Goal: Answer question/provide support

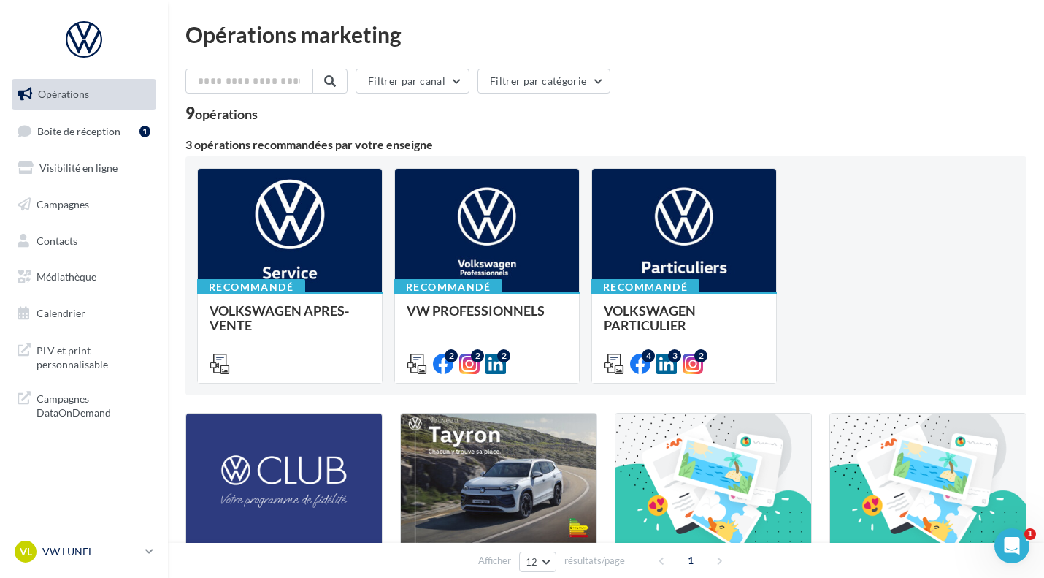
click at [125, 556] on p "VW LUNEL" at bounding box center [90, 551] width 97 height 15
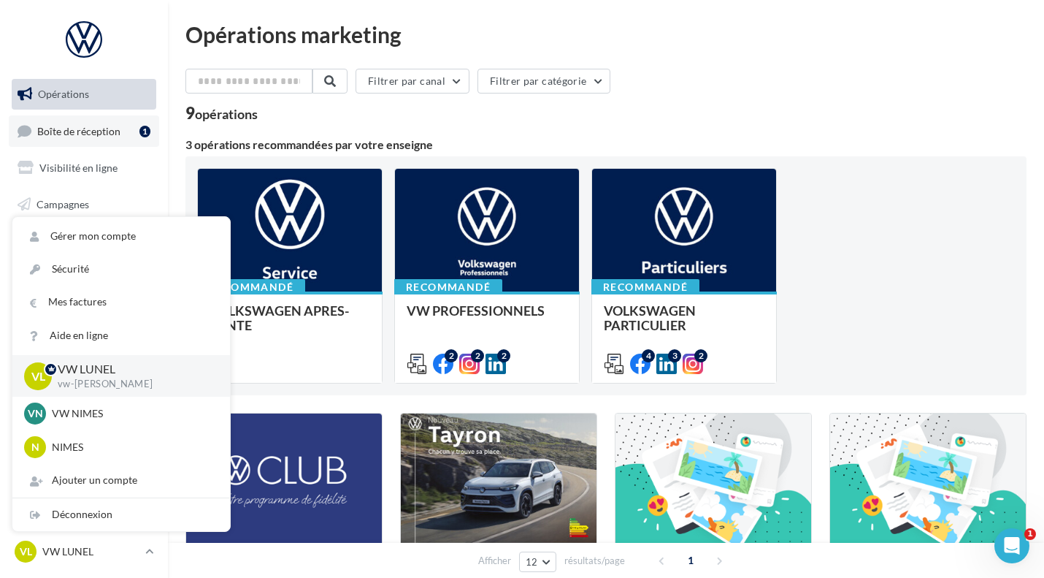
click at [83, 123] on link "Boîte de réception 1" at bounding box center [84, 130] width 150 height 31
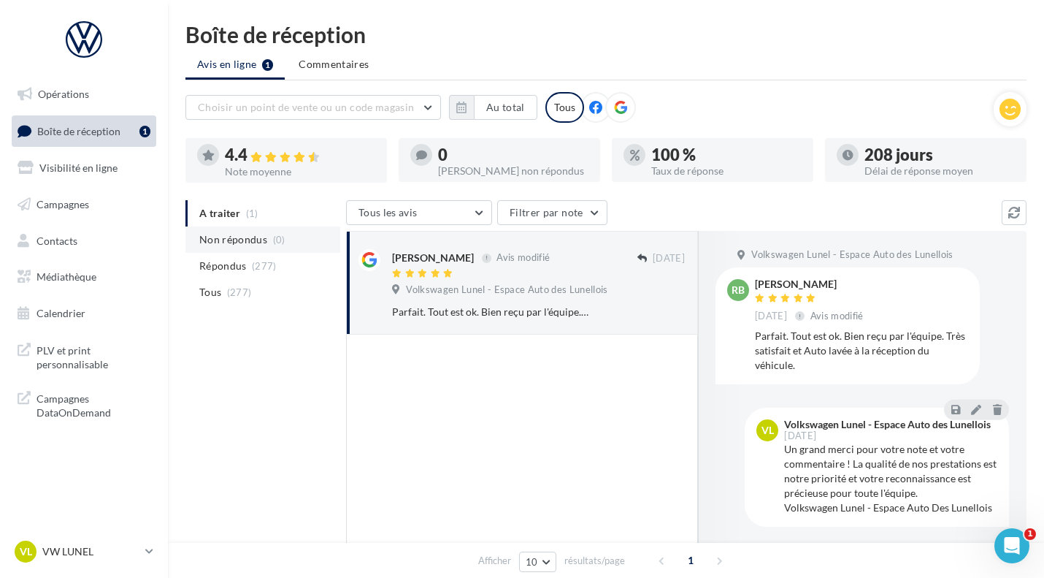
click at [236, 245] on span "Non répondus" at bounding box center [233, 239] width 68 height 15
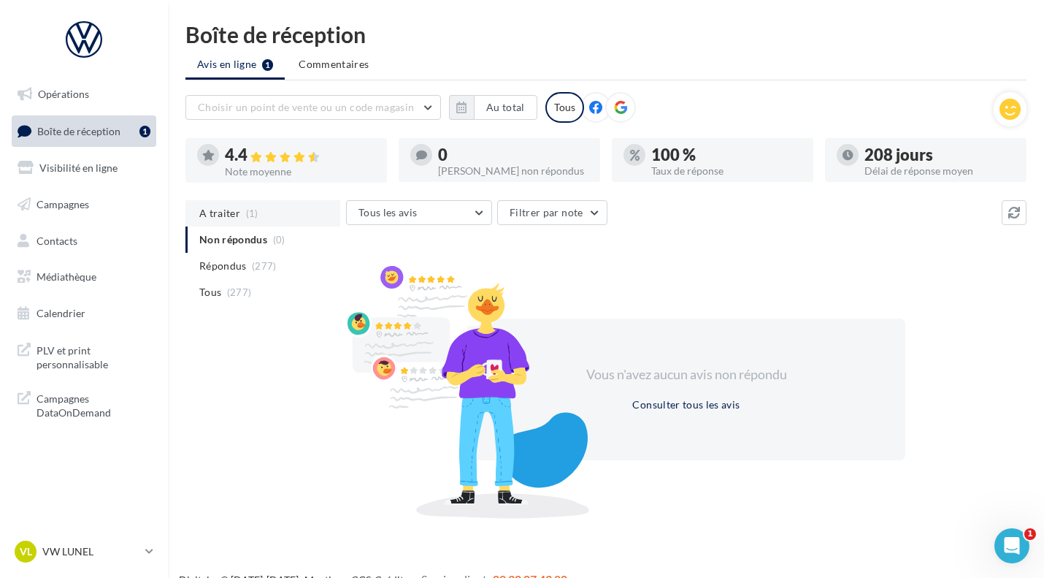
click at [226, 203] on li "A traiter (1)" at bounding box center [263, 213] width 155 height 26
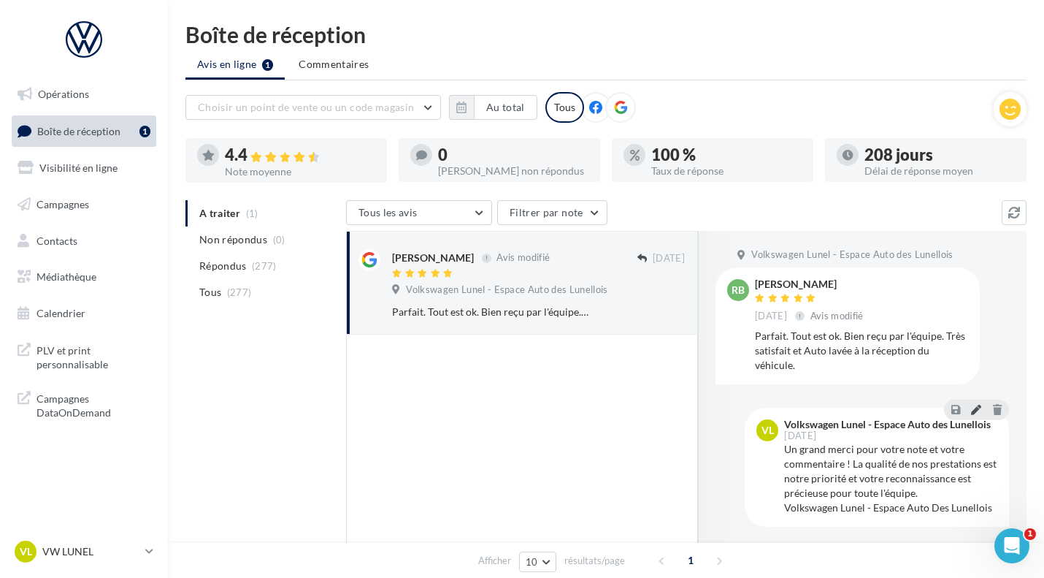
click at [974, 404] on icon at bounding box center [976, 409] width 10 height 10
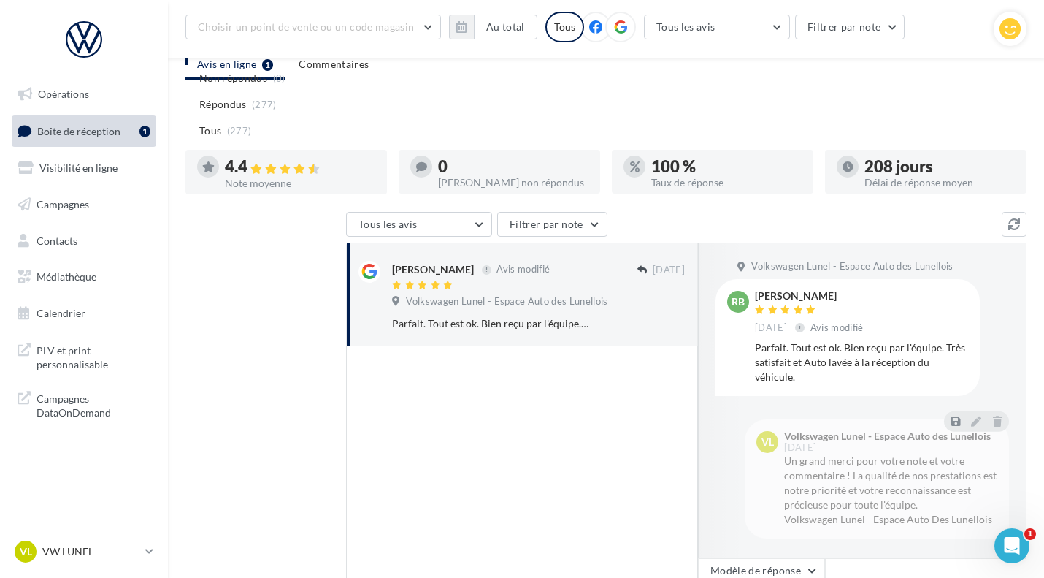
scroll to position [237, 0]
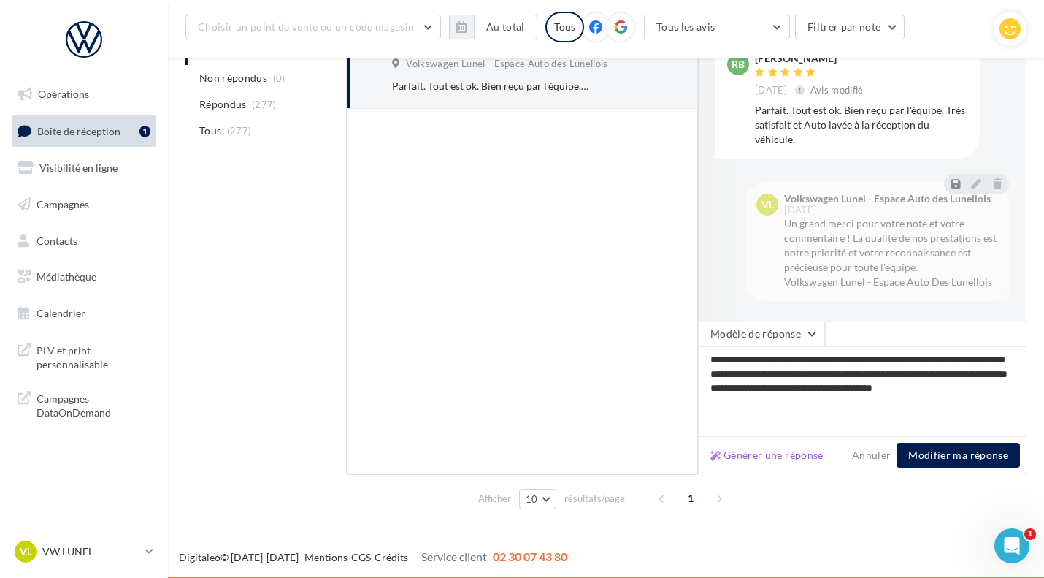
type textarea "**********"
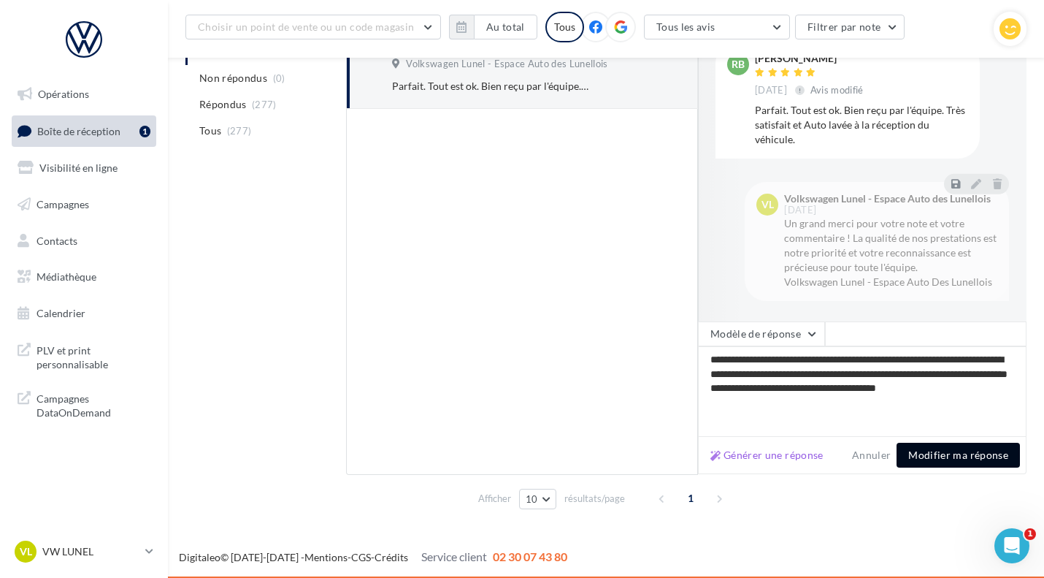
type textarea "**********"
click at [944, 456] on button "Modifier ma réponse" at bounding box center [958, 455] width 123 height 25
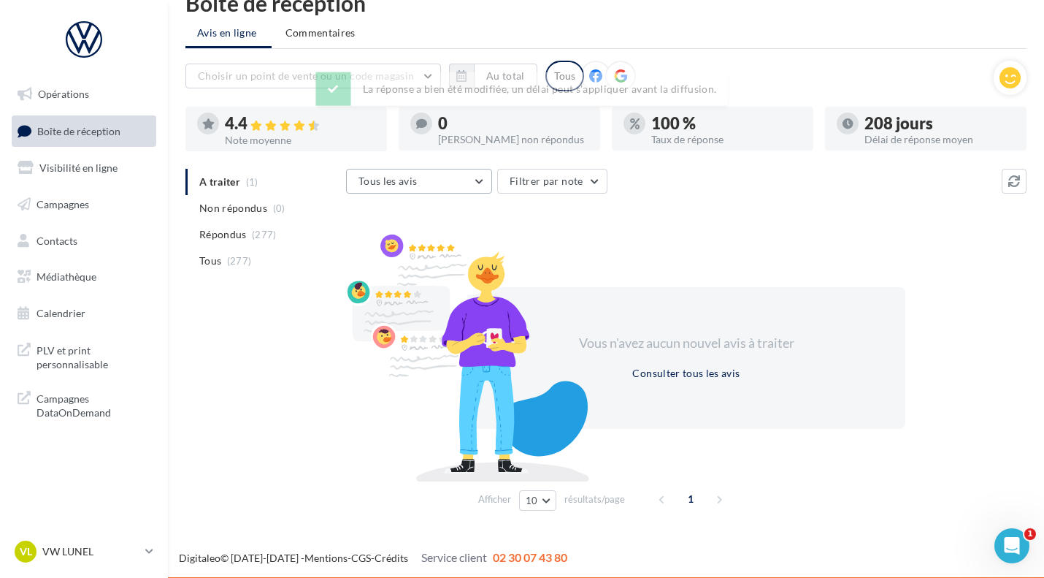
scroll to position [33, 0]
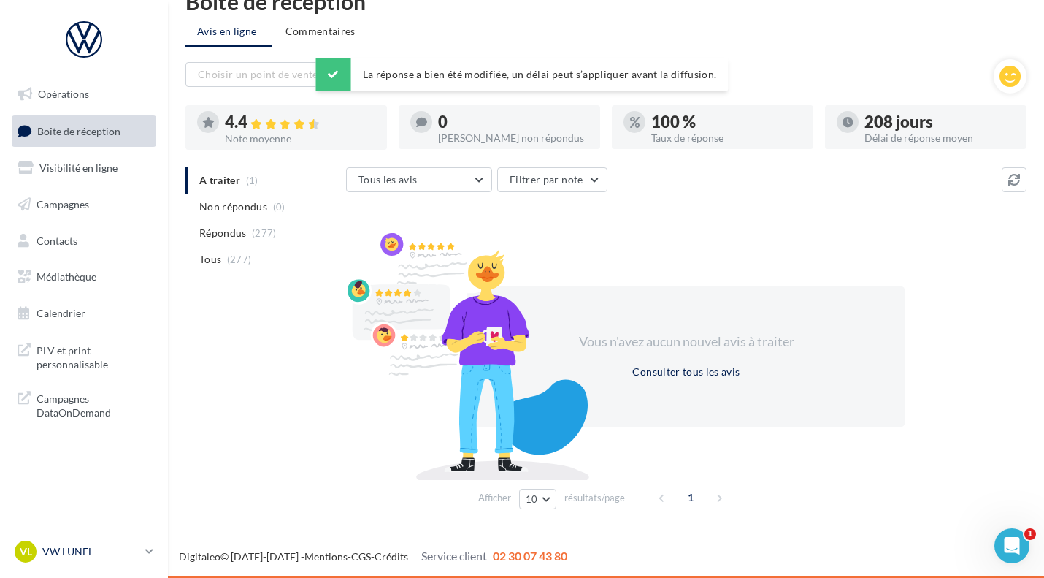
click at [81, 549] on p "VW LUNEL" at bounding box center [90, 551] width 97 height 15
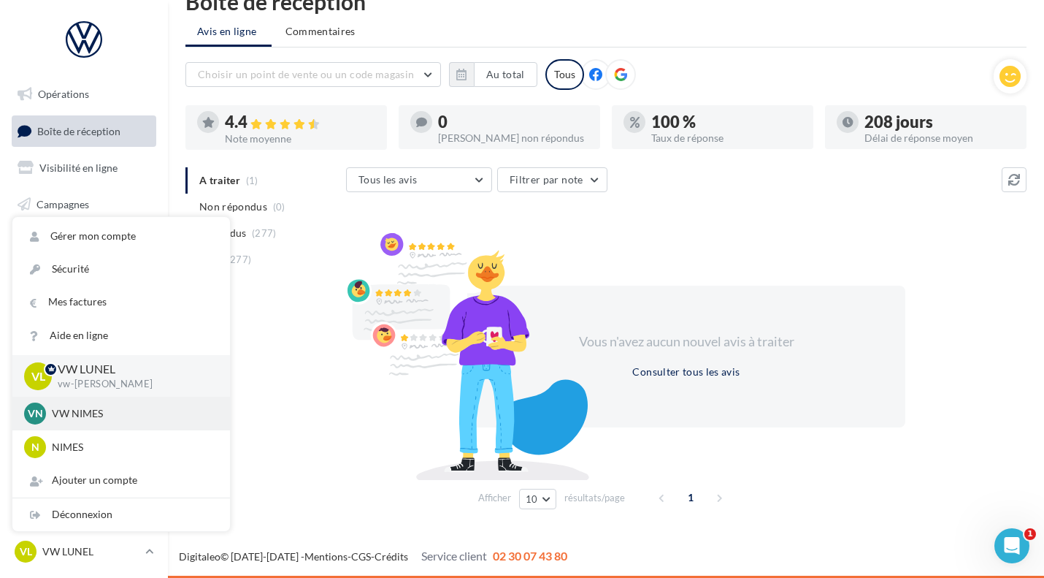
click at [102, 420] on p "VW NIMES" at bounding box center [132, 413] width 161 height 15
